Goal: Information Seeking & Learning: Learn about a topic

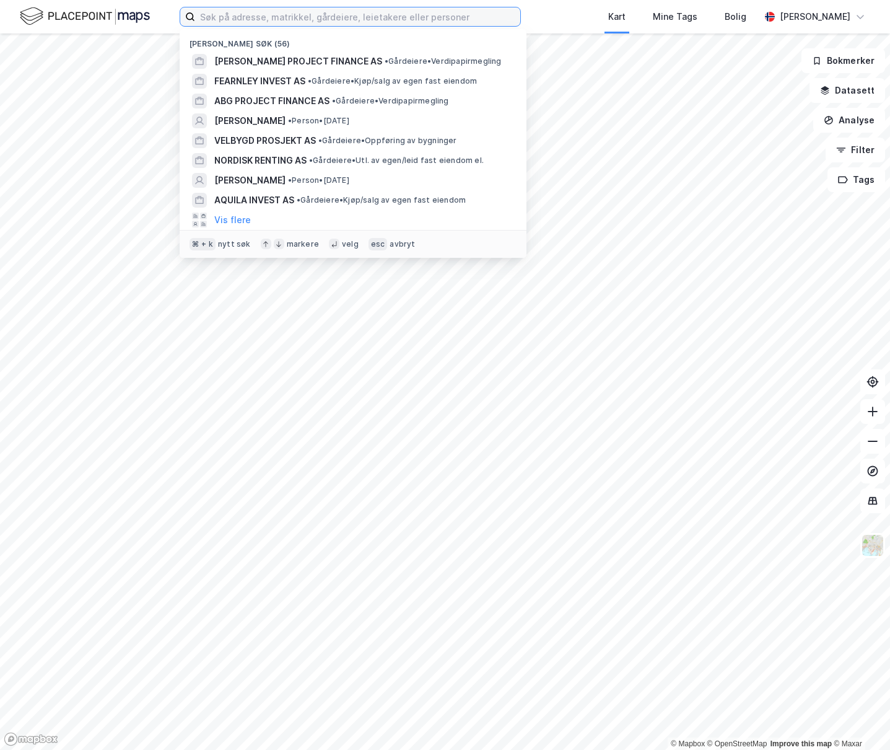
click at [300, 19] on input at bounding box center [357, 16] width 325 height 19
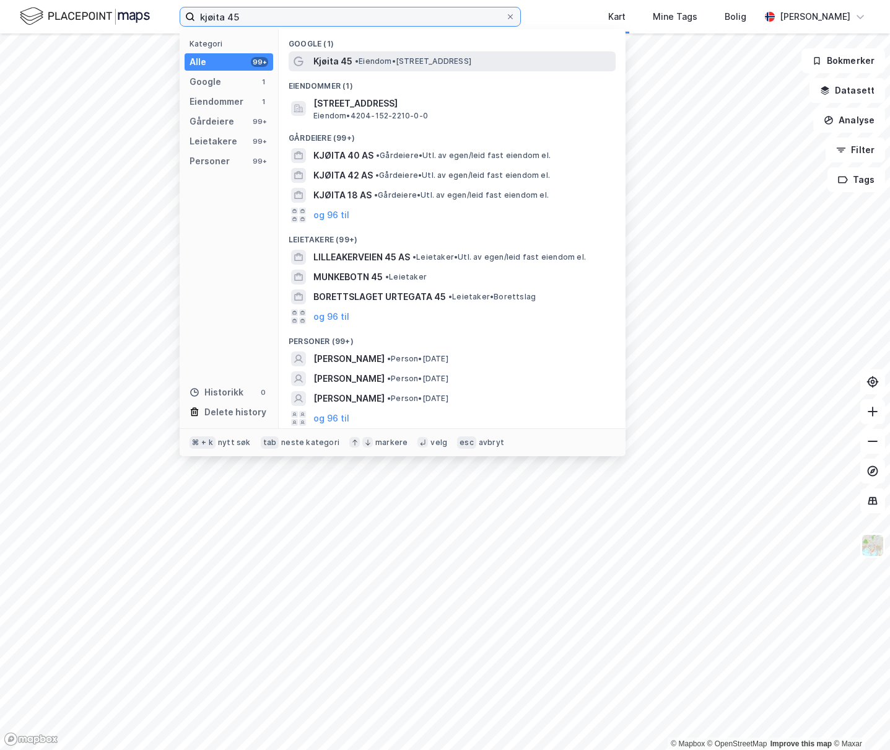
type input "kjøita 45"
click at [329, 69] on div "Kjøita 45 • Eiendom • Kjøita 45, 4630 Kristiansand" at bounding box center [452, 61] width 327 height 20
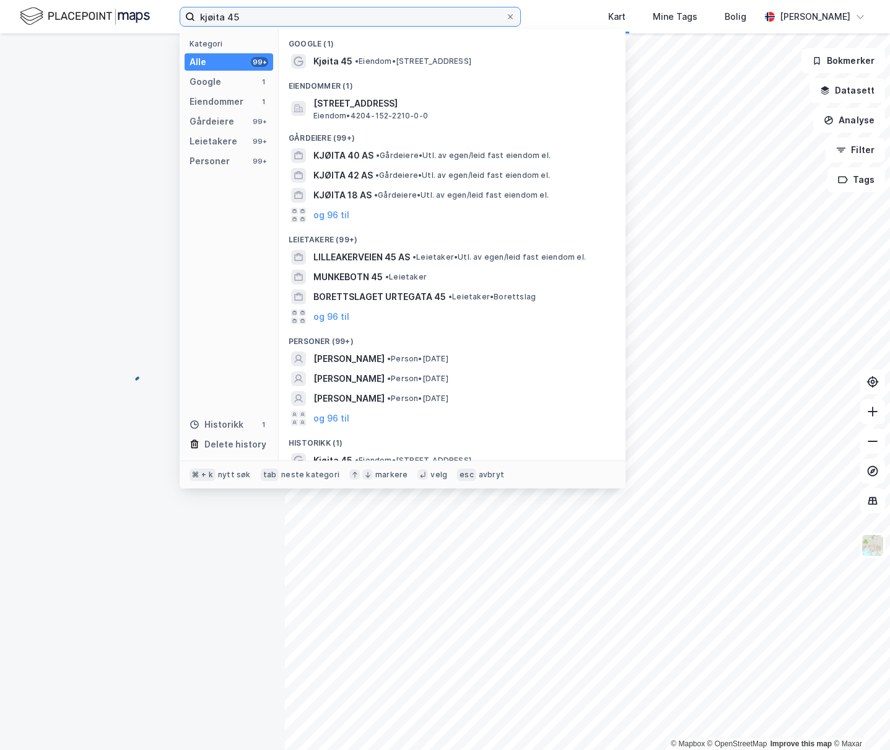
click at [263, 15] on input "kjøita 45" at bounding box center [350, 16] width 310 height 19
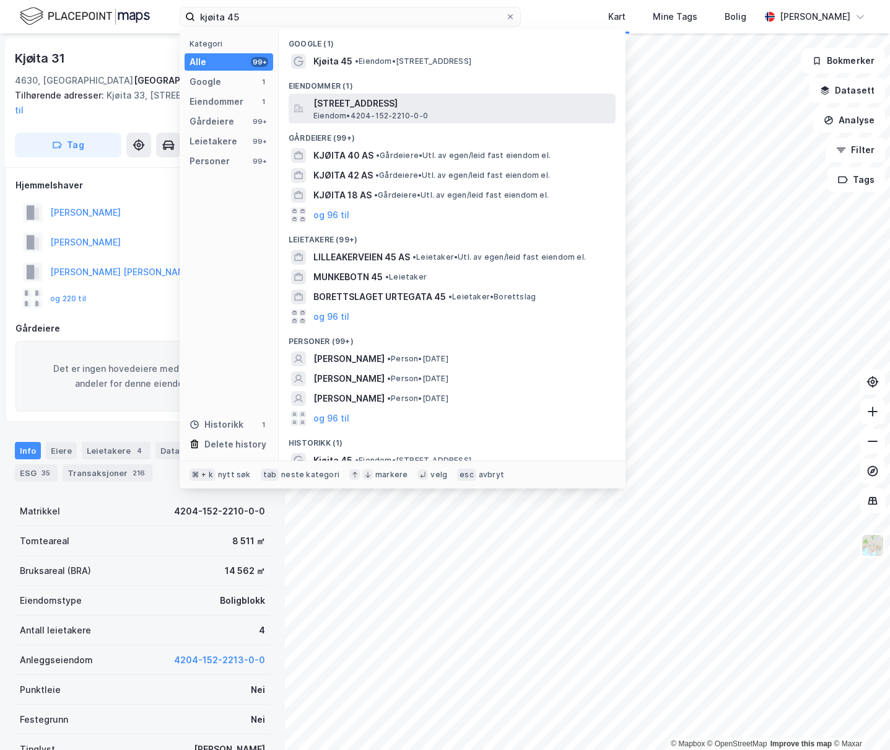
click at [327, 102] on span "[STREET_ADDRESS]" at bounding box center [461, 103] width 297 height 15
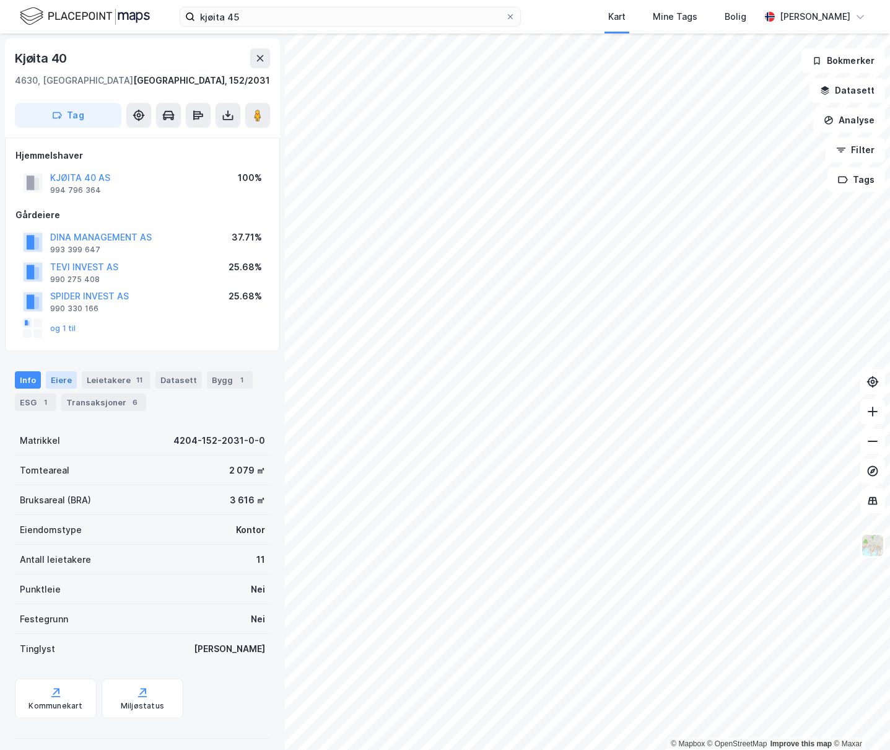
click at [58, 375] on div "Eiere" at bounding box center [61, 379] width 31 height 17
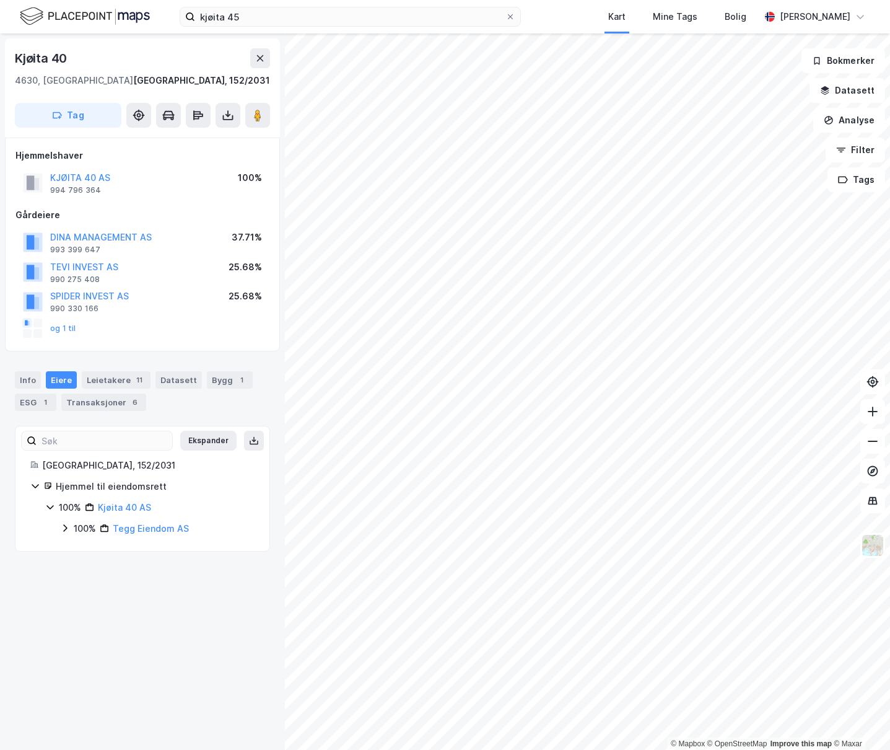
click at [74, 530] on div "100%" at bounding box center [85, 528] width 22 height 15
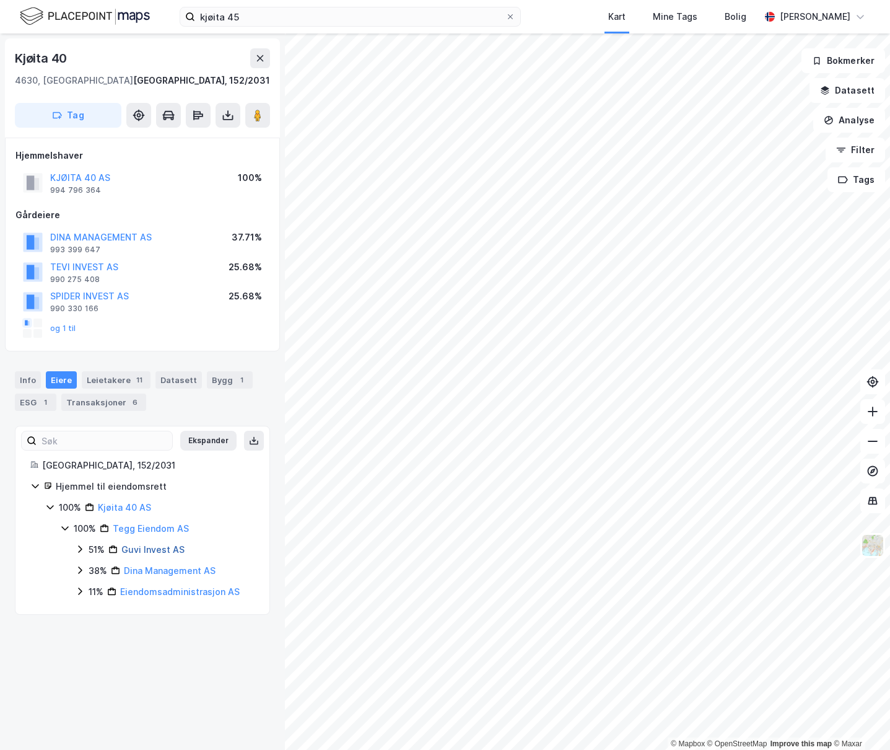
click at [148, 550] on link "Guvi Invest AS" at bounding box center [152, 549] width 63 height 11
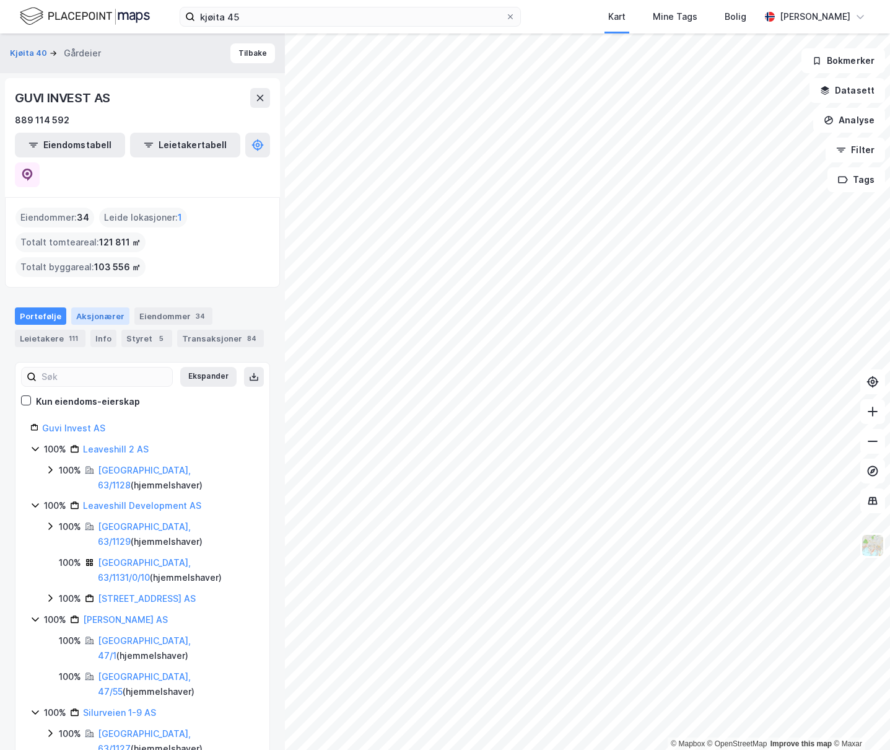
click at [115, 307] on div "Aksjonærer" at bounding box center [100, 315] width 58 height 17
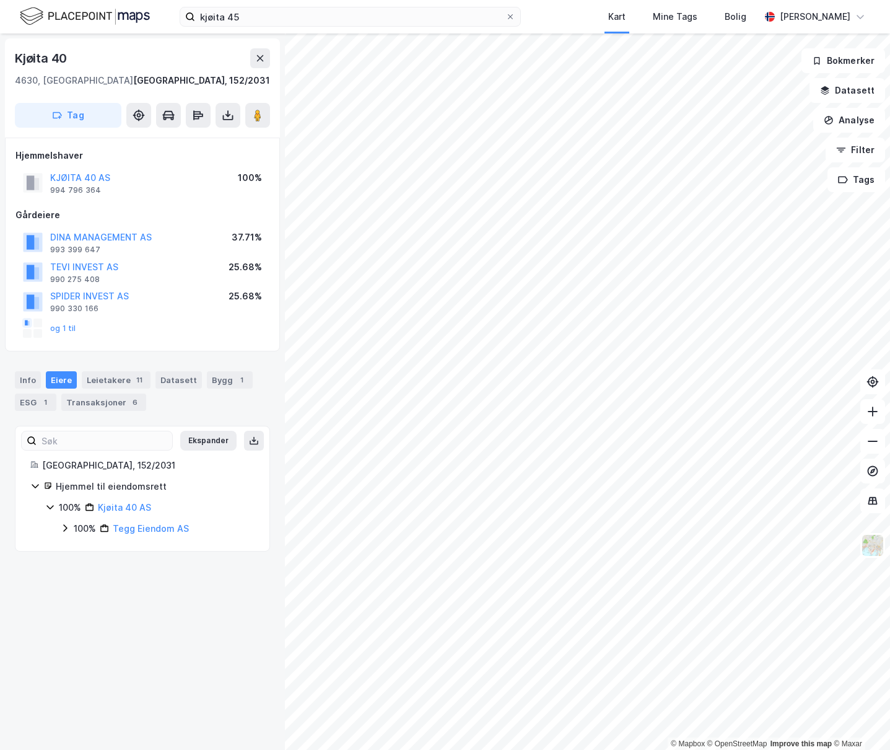
click at [62, 378] on div "Eiere" at bounding box center [61, 379] width 31 height 17
click at [65, 322] on div "og 1 til" at bounding box center [49, 328] width 53 height 20
click at [0, 0] on button "og 1 til" at bounding box center [0, 0] width 0 height 0
click at [0, 0] on button "SPIDER INVEST AS" at bounding box center [0, 0] width 0 height 0
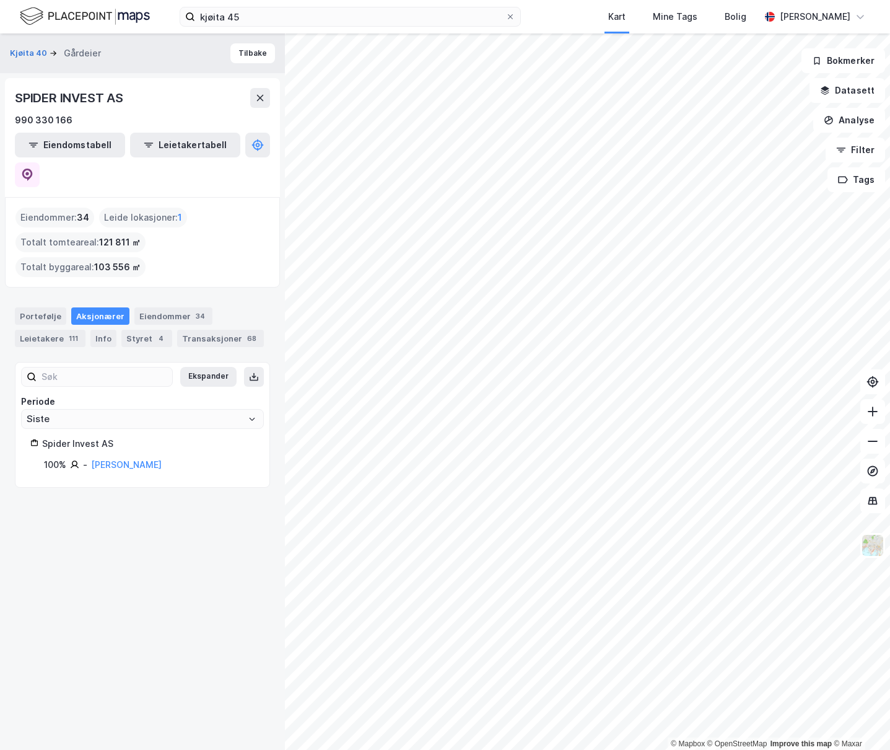
click at [120, 457] on div "Vikeså Edvard" at bounding box center [126, 464] width 71 height 15
click at [121, 459] on link "Vikeså Edvard" at bounding box center [126, 464] width 71 height 11
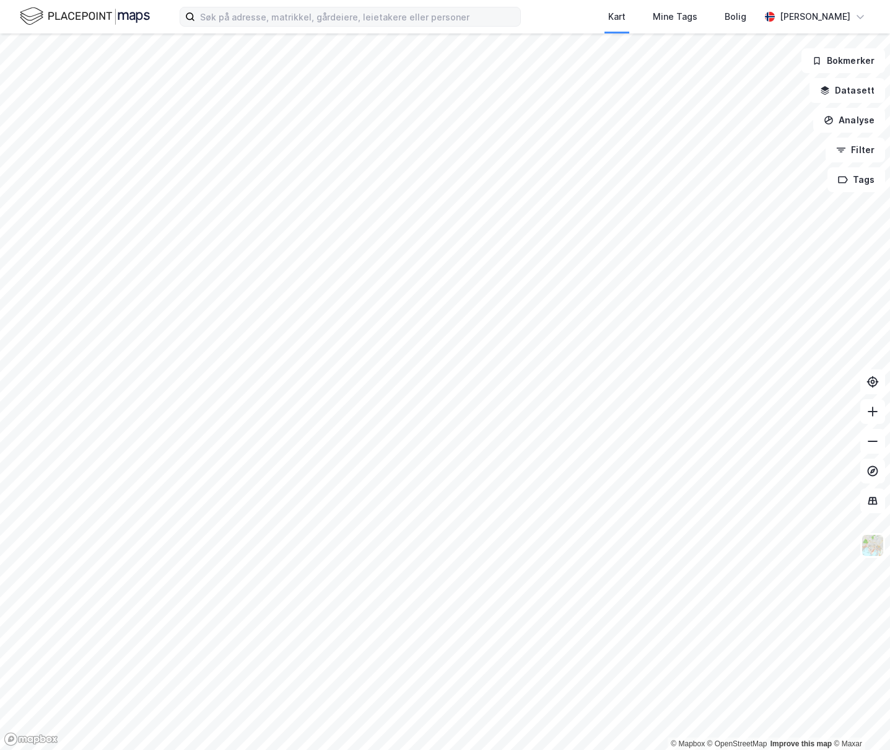
click at [313, 26] on label at bounding box center [350, 17] width 341 height 20
click at [313, 26] on input at bounding box center [357, 16] width 325 height 19
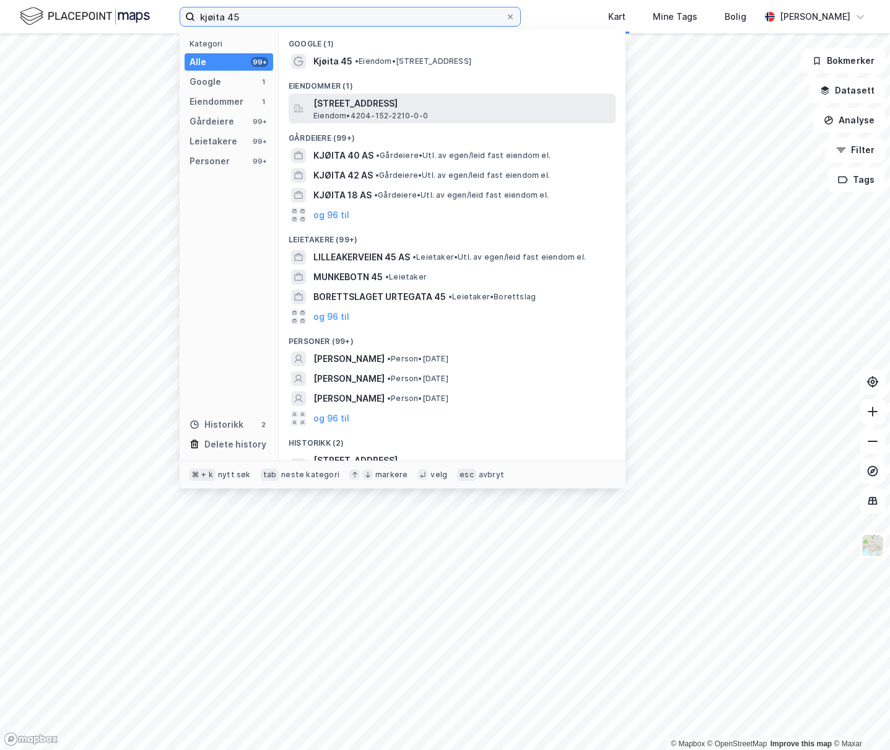
type input "kjøita 45"
click at [361, 105] on span "[STREET_ADDRESS]" at bounding box center [461, 103] width 297 height 15
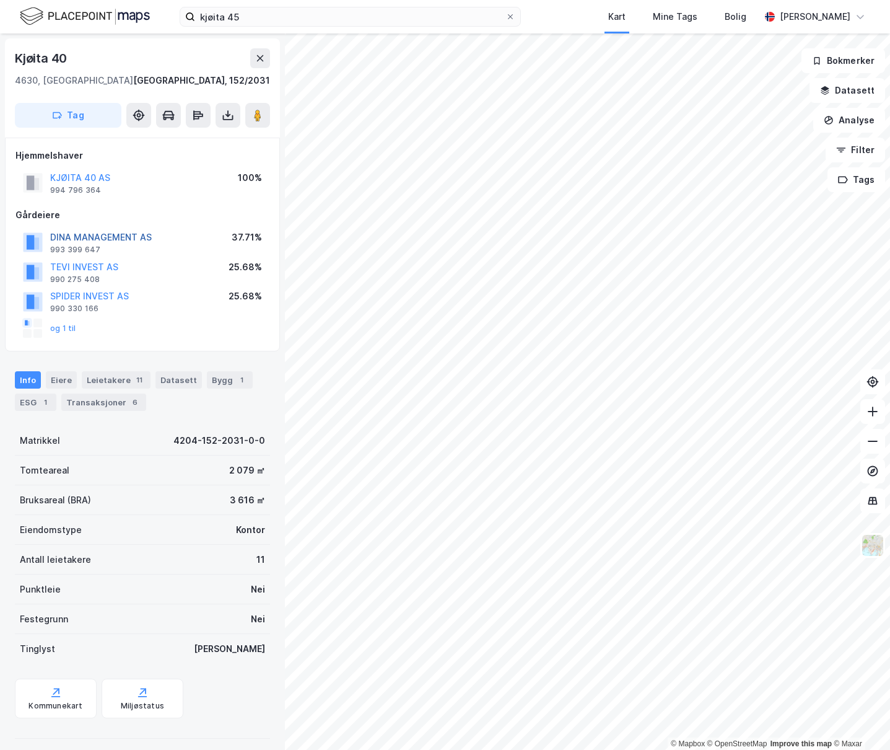
click at [0, 0] on button "DINA MANAGEMENT AS" at bounding box center [0, 0] width 0 height 0
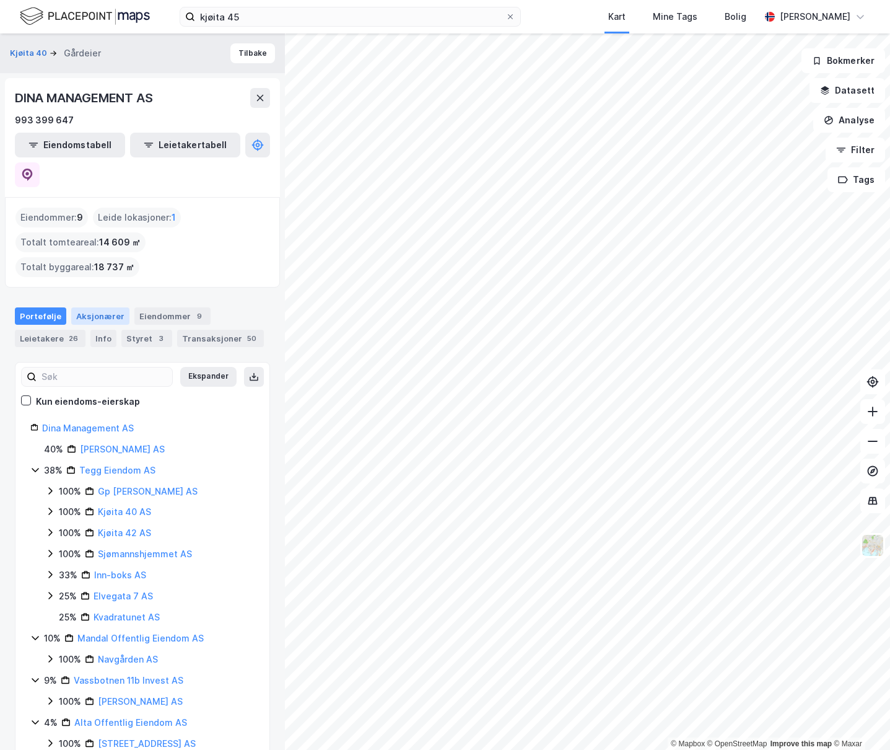
click at [100, 307] on div "Aksjonærer" at bounding box center [100, 315] width 58 height 17
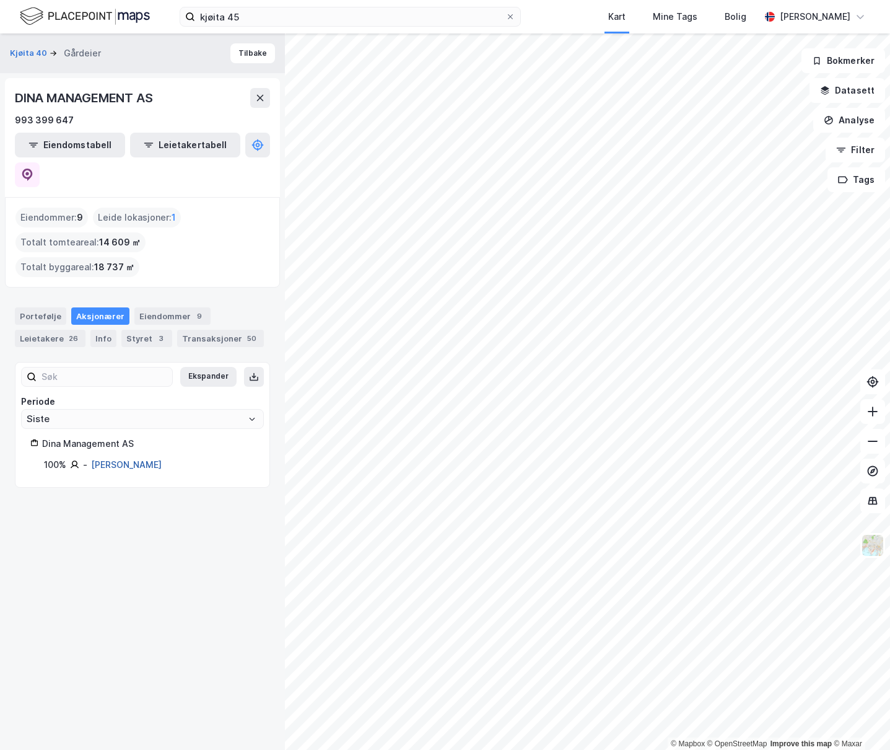
click at [153, 459] on link "[PERSON_NAME]" at bounding box center [126, 464] width 71 height 11
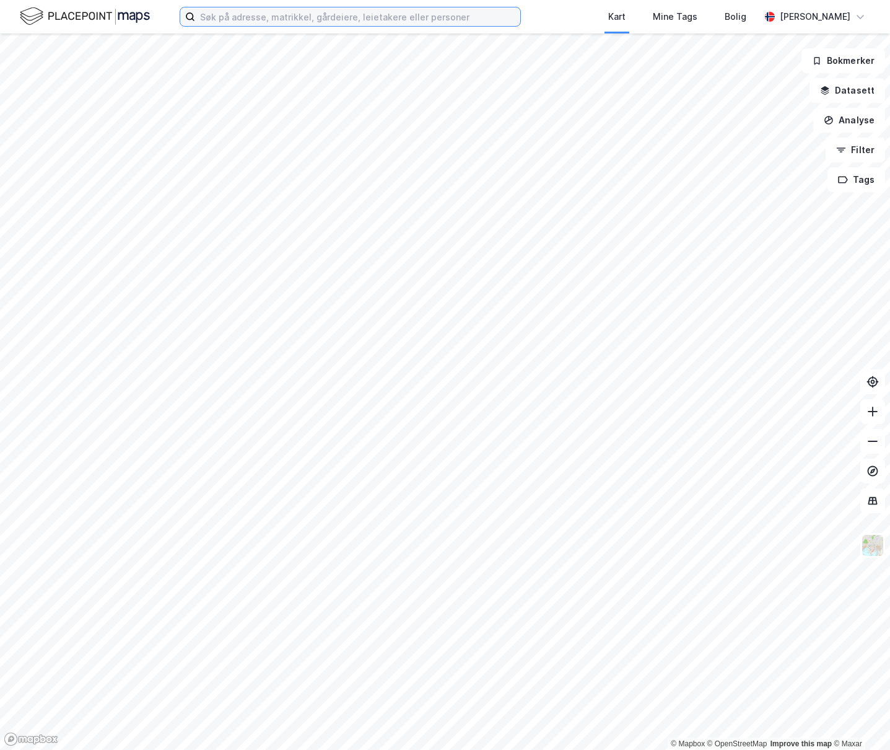
click at [195, 15] on input at bounding box center [357, 16] width 325 height 19
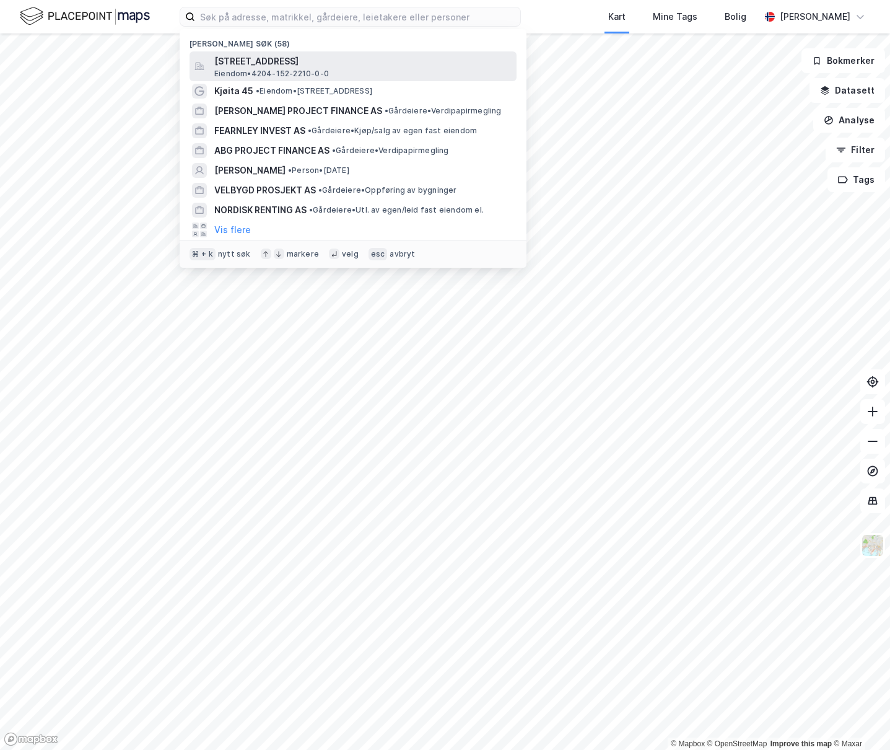
click at [251, 71] on span "Eiendom • 4204-152-2210-0-0" at bounding box center [271, 74] width 115 height 10
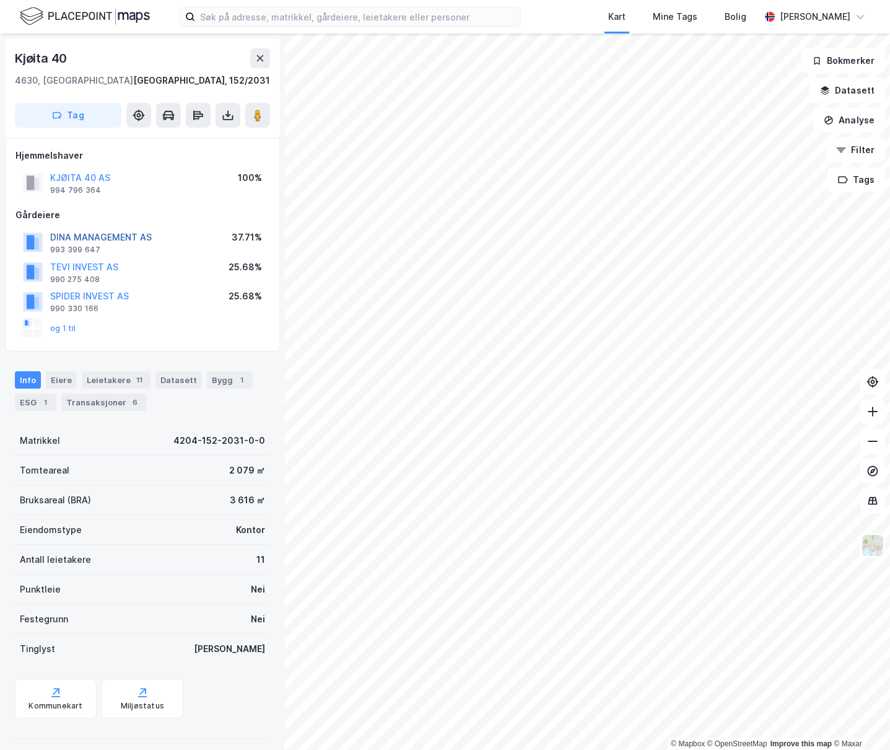
click at [0, 0] on button "DINA MANAGEMENT AS" at bounding box center [0, 0] width 0 height 0
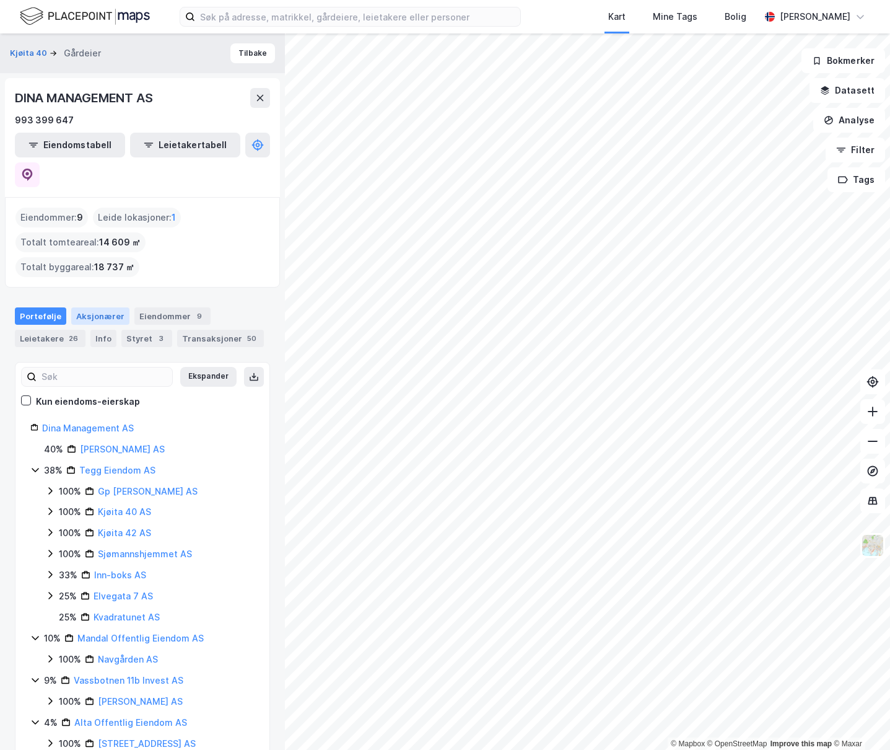
click at [107, 307] on div "Aksjonærer" at bounding box center [100, 315] width 58 height 17
